Goal: Task Accomplishment & Management: Complete application form

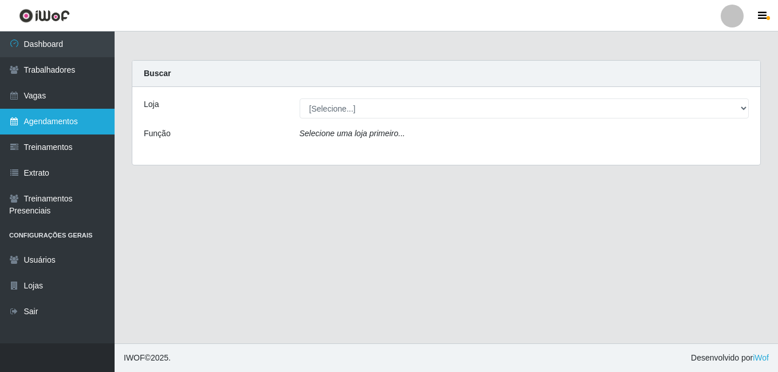
click at [32, 131] on link "Agendamentos" at bounding box center [57, 122] width 115 height 26
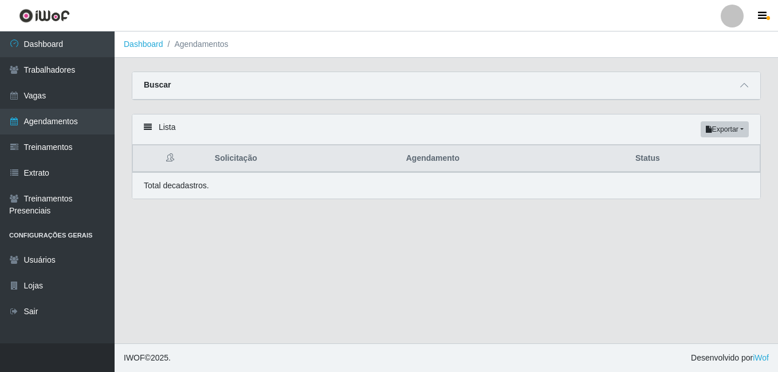
click at [733, 94] on div "Buscar" at bounding box center [446, 85] width 628 height 27
click at [749, 82] on span at bounding box center [744, 85] width 14 height 13
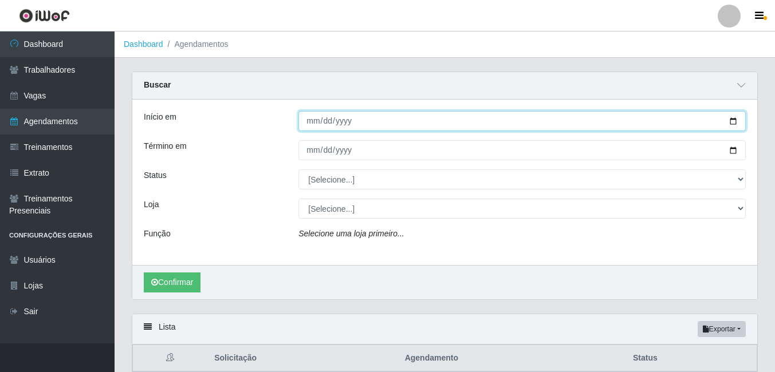
click at [341, 119] on input "Início em" at bounding box center [521, 121] width 447 height 20
click at [309, 123] on input "Início em" at bounding box center [521, 121] width 447 height 20
type input "[DATE]"
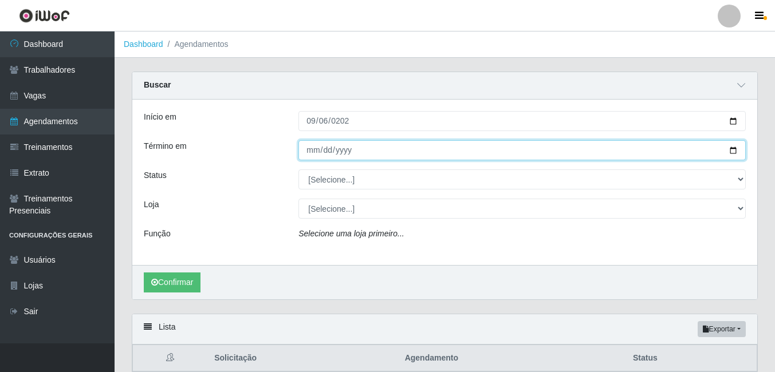
click at [315, 150] on input "Término em" at bounding box center [521, 150] width 447 height 20
type input "[DATE]"
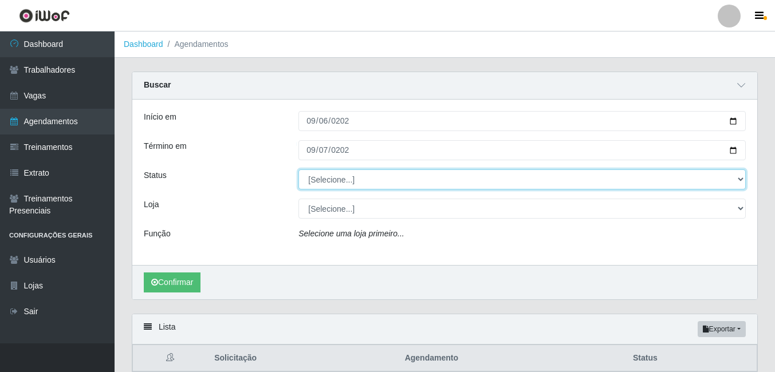
click at [335, 178] on select "[Selecione...] AGENDADO AGUARDANDO LIBERAR EM ANDAMENTO EM REVISÃO FINALIZADO C…" at bounding box center [521, 180] width 447 height 20
select select "AGENDADO"
click at [298, 170] on select "[Selecione...] AGENDADO AGUARDANDO LIBERAR EM ANDAMENTO EM REVISÃO FINALIZADO C…" at bounding box center [521, 180] width 447 height 20
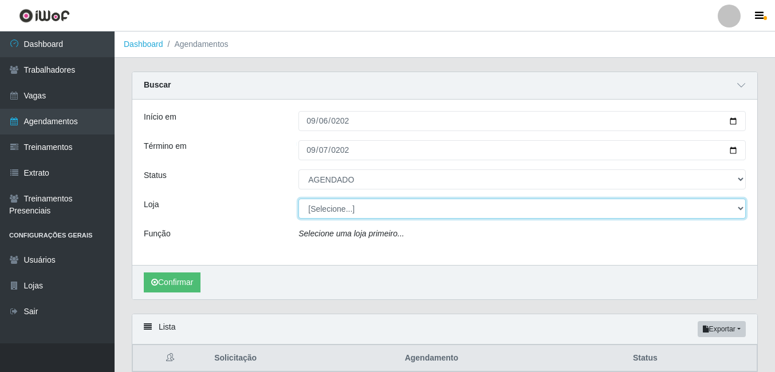
click at [325, 213] on select "[Selecione...] Bemais Supermercados - B7 Oitizeiro" at bounding box center [521, 209] width 447 height 20
select select "411"
click at [298, 199] on select "[Selecione...] Bemais Supermercados - B7 Oitizeiro" at bounding box center [521, 209] width 447 height 20
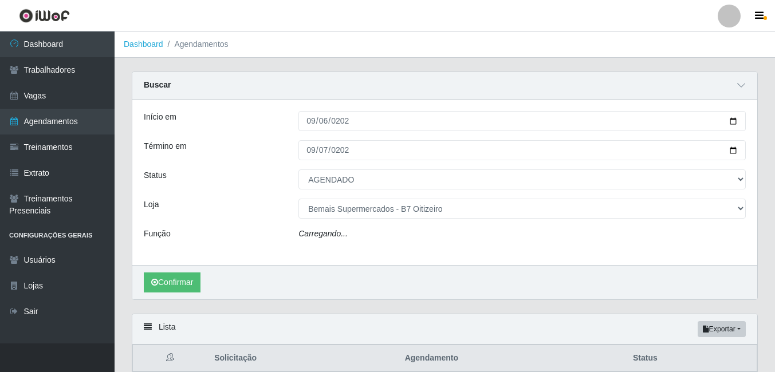
click at [318, 234] on icon "Carregando..." at bounding box center [322, 233] width 49 height 9
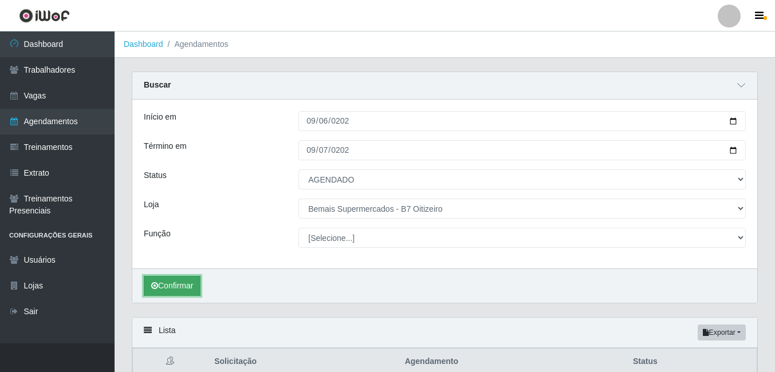
click at [190, 296] on button "Confirmar" at bounding box center [172, 286] width 57 height 20
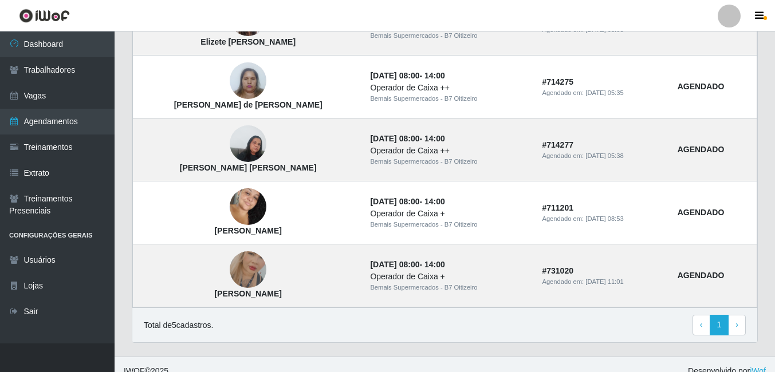
scroll to position [397, 0]
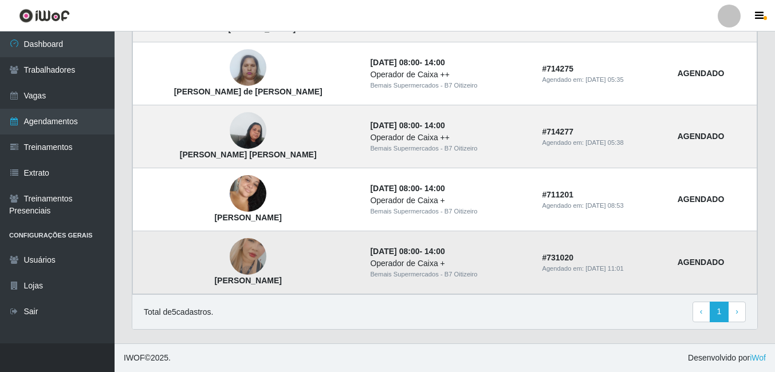
click at [238, 254] on img at bounding box center [248, 256] width 37 height 65
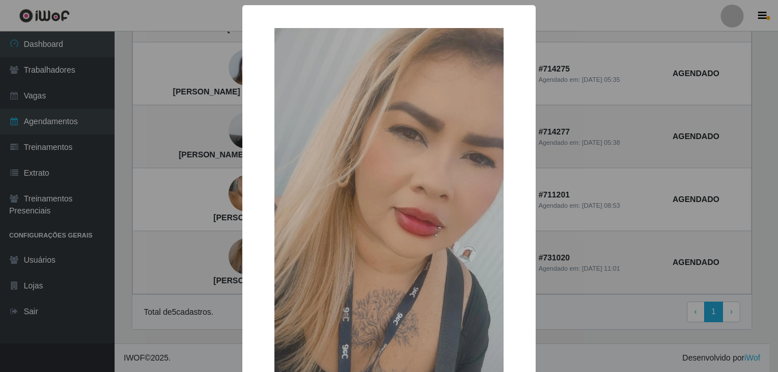
click at [233, 198] on div "× [PERSON_NAME] OK Cancel" at bounding box center [389, 186] width 778 height 372
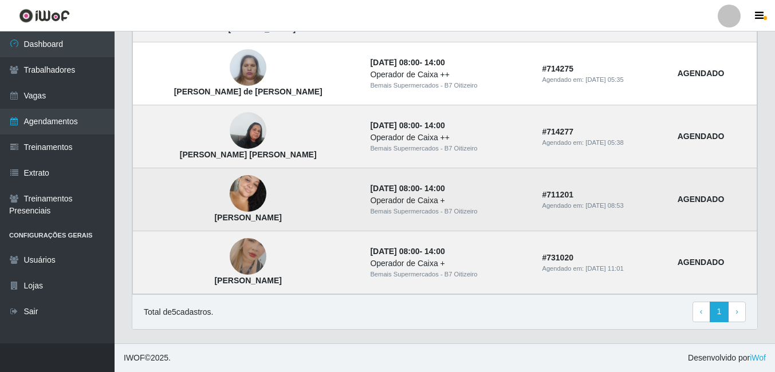
click at [233, 197] on img at bounding box center [248, 194] width 37 height 56
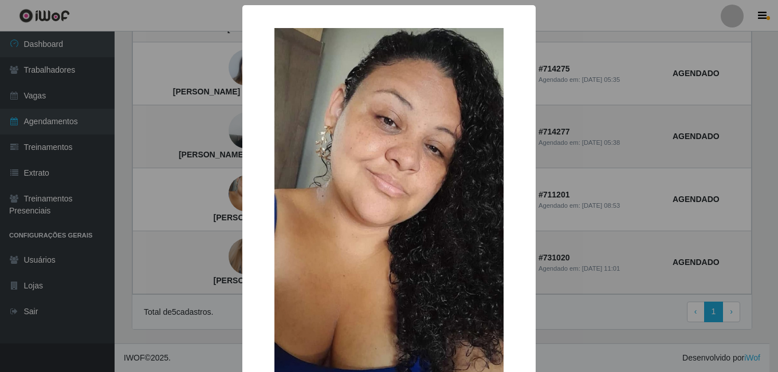
click at [221, 131] on div "× [PERSON_NAME] OK Cancel" at bounding box center [389, 186] width 778 height 372
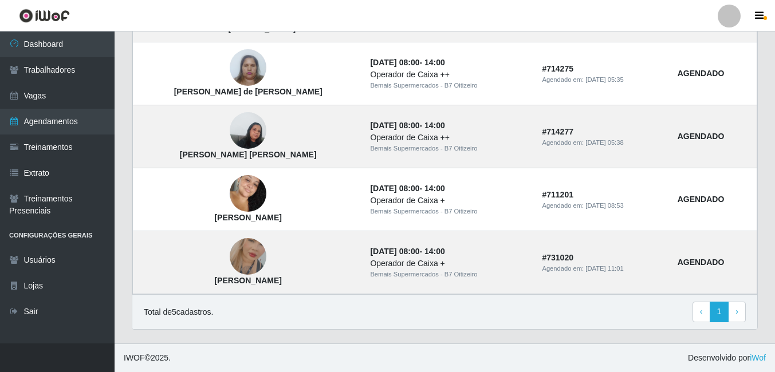
click at [230, 130] on img at bounding box center [248, 131] width 37 height 49
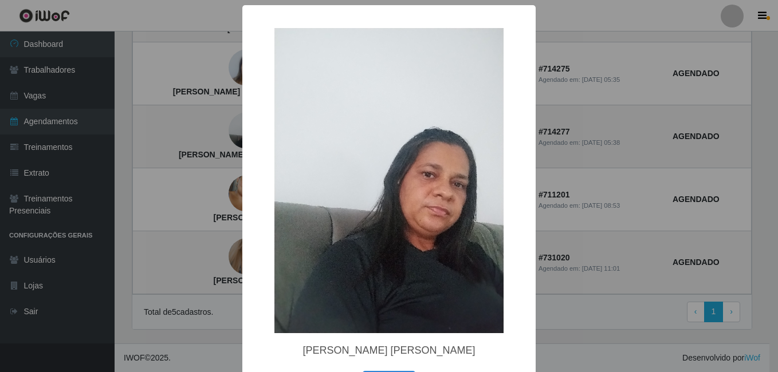
click at [233, 69] on div "× [PERSON_NAME] [PERSON_NAME] OK Cancel" at bounding box center [389, 186] width 778 height 372
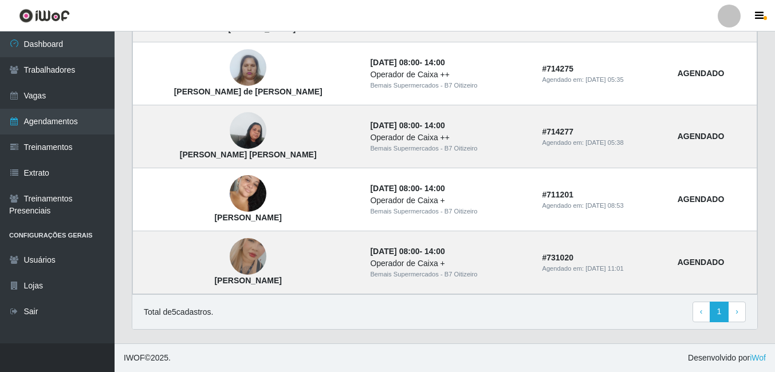
click at [233, 69] on img at bounding box center [248, 68] width 37 height 49
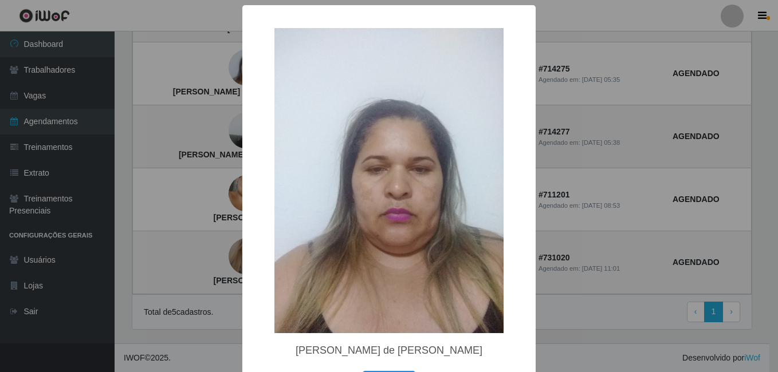
click at [211, 63] on div "× [PERSON_NAME] de [PERSON_NAME] OK Cancel" at bounding box center [389, 186] width 778 height 372
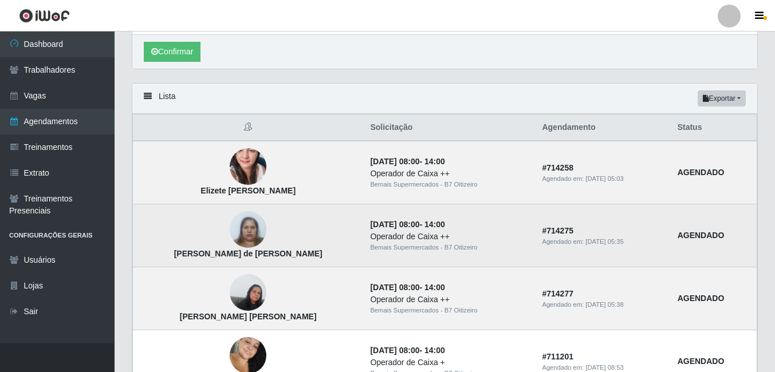
scroll to position [225, 0]
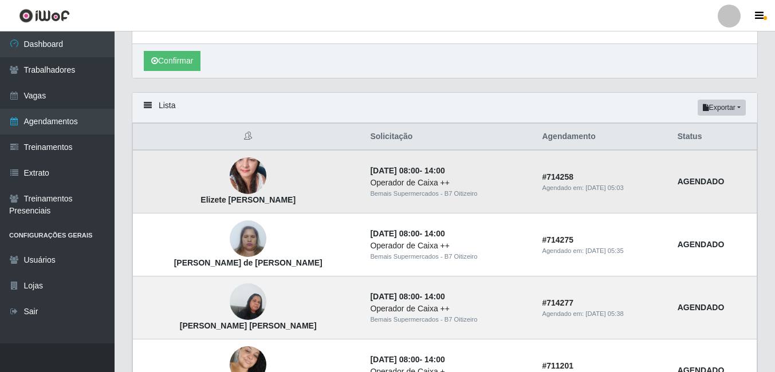
click at [230, 164] on img at bounding box center [248, 175] width 37 height 77
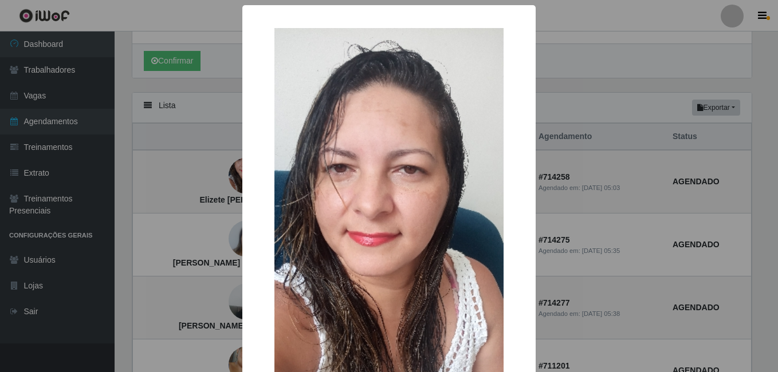
click at [213, 170] on div "× Elizete [PERSON_NAME] OK Cancel" at bounding box center [389, 186] width 778 height 372
